Goal: Information Seeking & Learning: Learn about a topic

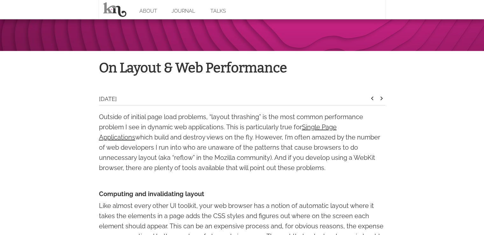
scroll to position [350, 0]
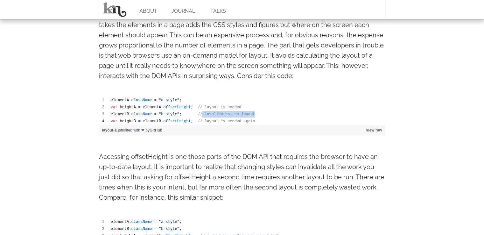
drag, startPoint x: 194, startPoint y: 116, endPoint x: 247, endPoint y: 114, distance: 53.2
click at [247, 114] on td "elementB . className = "b-style" ; // invalidates the layout" at bounding box center [247, 114] width 278 height 7
click at [263, 100] on td "elementA . className = "a-style" ;" at bounding box center [247, 100] width 278 height 7
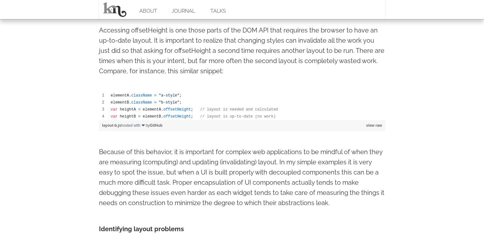
scroll to position [478, 0]
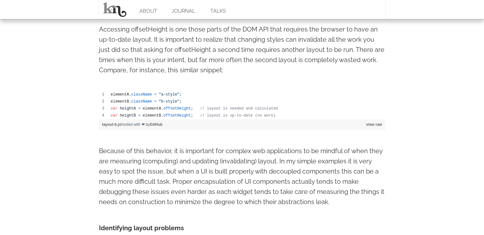
click at [144, 112] on td "var heightB = elementB . offsetHeight ; // layout is up-to-date (no work)" at bounding box center [247, 115] width 278 height 7
click at [129, 109] on span "heightA" at bounding box center [128, 108] width 16 height 4
drag, startPoint x: 196, startPoint y: 109, endPoint x: 271, endPoint y: 107, distance: 75.1
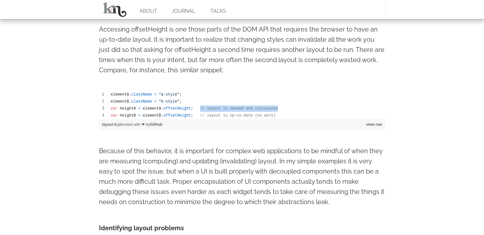
click at [271, 107] on td "var heightA = elementA . offsetHeight ; // layout is needed and calculated" at bounding box center [247, 108] width 278 height 7
click at [283, 93] on td "elementA . className = "a-style" ;" at bounding box center [247, 94] width 278 height 7
drag, startPoint x: 193, startPoint y: 114, endPoint x: 272, endPoint y: 115, distance: 79.0
click at [272, 115] on td "var heightB = elementB . offsetHeight ; // layout is up-to-date (no work)" at bounding box center [247, 115] width 278 height 7
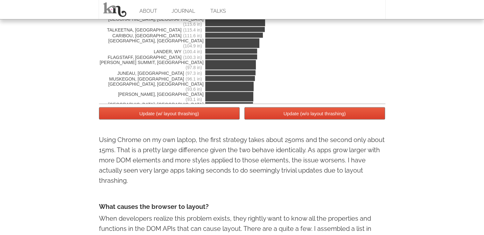
scroll to position [1146, 0]
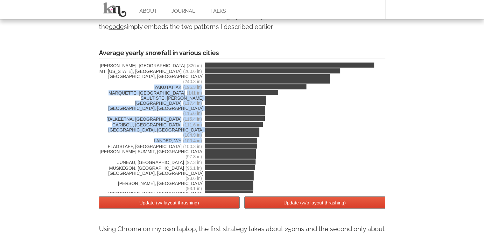
drag, startPoint x: 377, startPoint y: 90, endPoint x: 378, endPoint y: 123, distance: 32.8
click at [378, 123] on div "[PERSON_NAME], AK (326 in) MT. [US_STATE], [GEOGRAPHIC_DATA] (260.6 in) [GEOGRA…" at bounding box center [242, 126] width 287 height 134
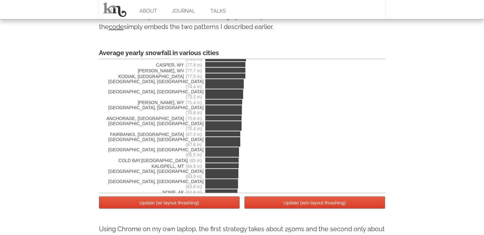
scroll to position [0, 0]
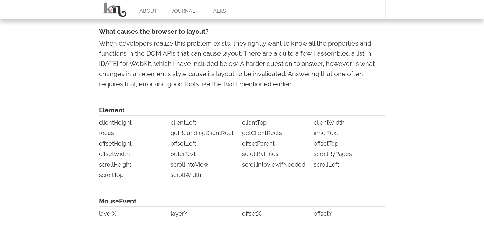
scroll to position [1464, 0]
